Goal: Find specific page/section: Find specific page/section

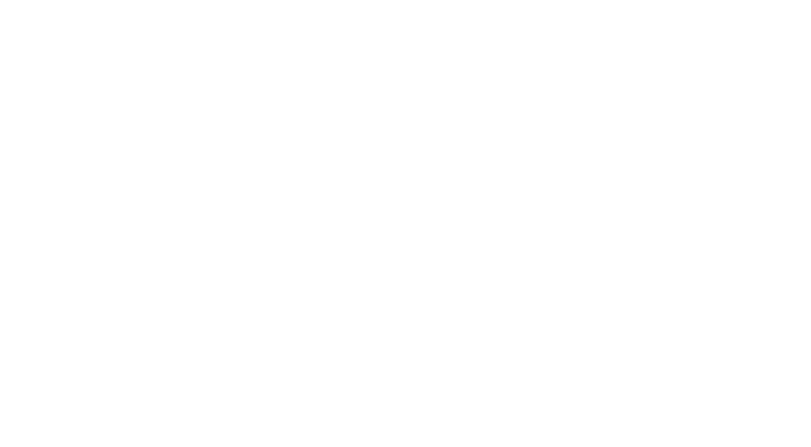
click at [494, 59] on html at bounding box center [405, 223] width 811 height 447
drag, startPoint x: 319, startPoint y: 98, endPoint x: 36, endPoint y: 20, distance: 293.4
click at [301, 94] on body at bounding box center [405, 223] width 811 height 447
